Goal: Task Accomplishment & Management: Use online tool/utility

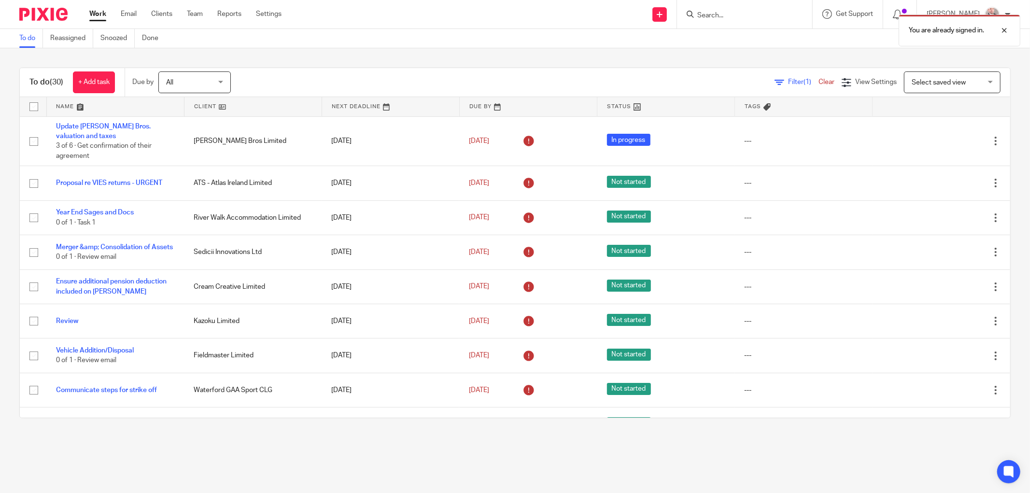
click at [741, 13] on div "You are already signed in." at bounding box center [768, 28] width 506 height 37
click at [759, 18] on div "You are already signed in." at bounding box center [768, 28] width 506 height 37
click at [1003, 28] on div at bounding box center [997, 31] width 26 height 12
click at [752, 12] on input "Search" at bounding box center [739, 16] width 87 height 9
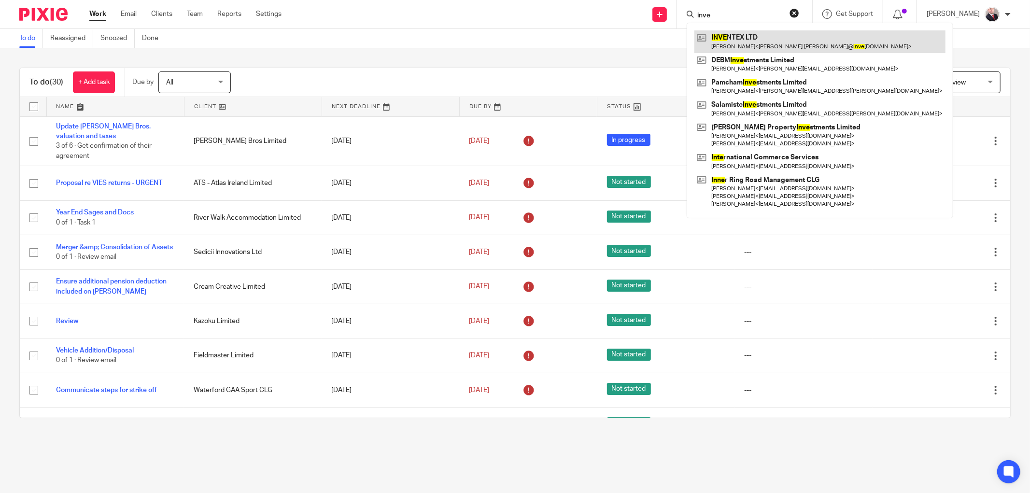
type input "inve"
click at [778, 44] on link at bounding box center [819, 41] width 251 height 22
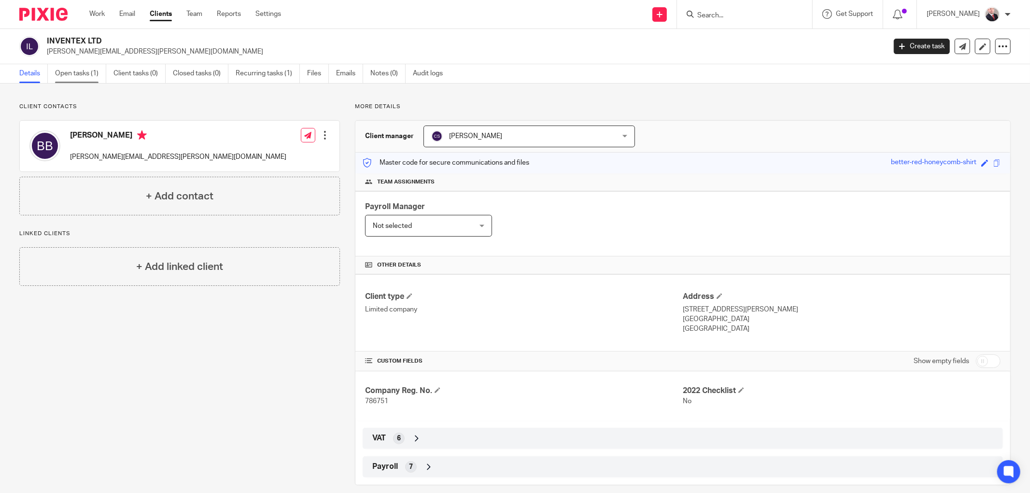
click at [71, 74] on link "Open tasks (1)" at bounding box center [80, 73] width 51 height 19
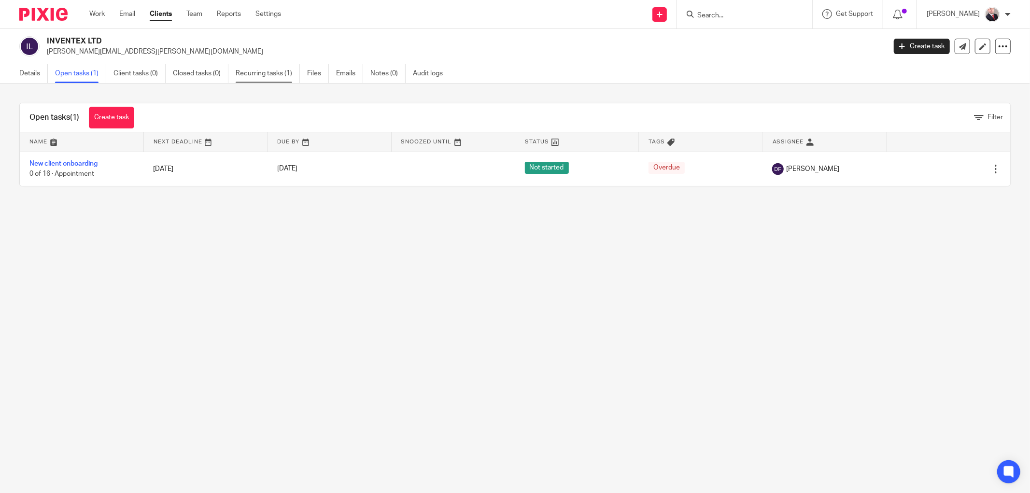
click at [268, 77] on link "Recurring tasks (1)" at bounding box center [268, 73] width 64 height 19
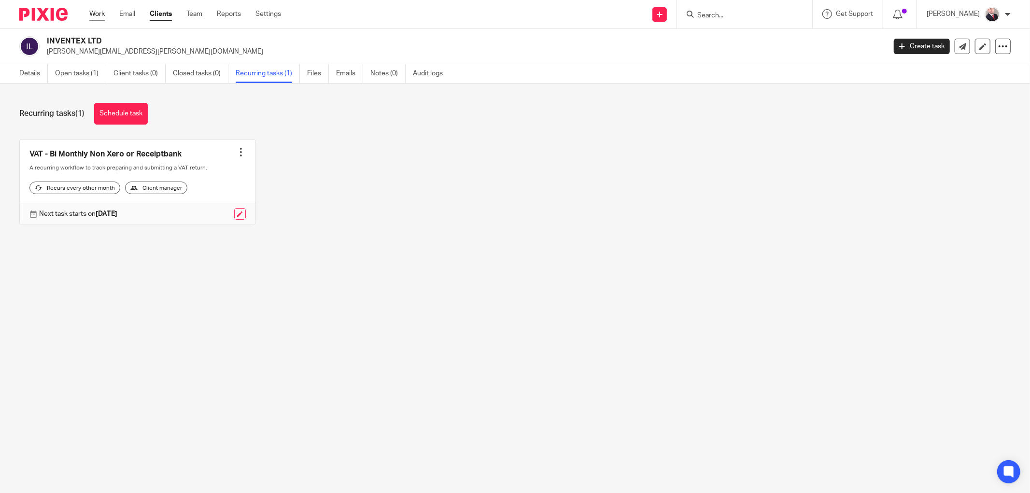
click at [99, 14] on link "Work" at bounding box center [96, 14] width 15 height 10
